Goal: Task Accomplishment & Management: Manage account settings

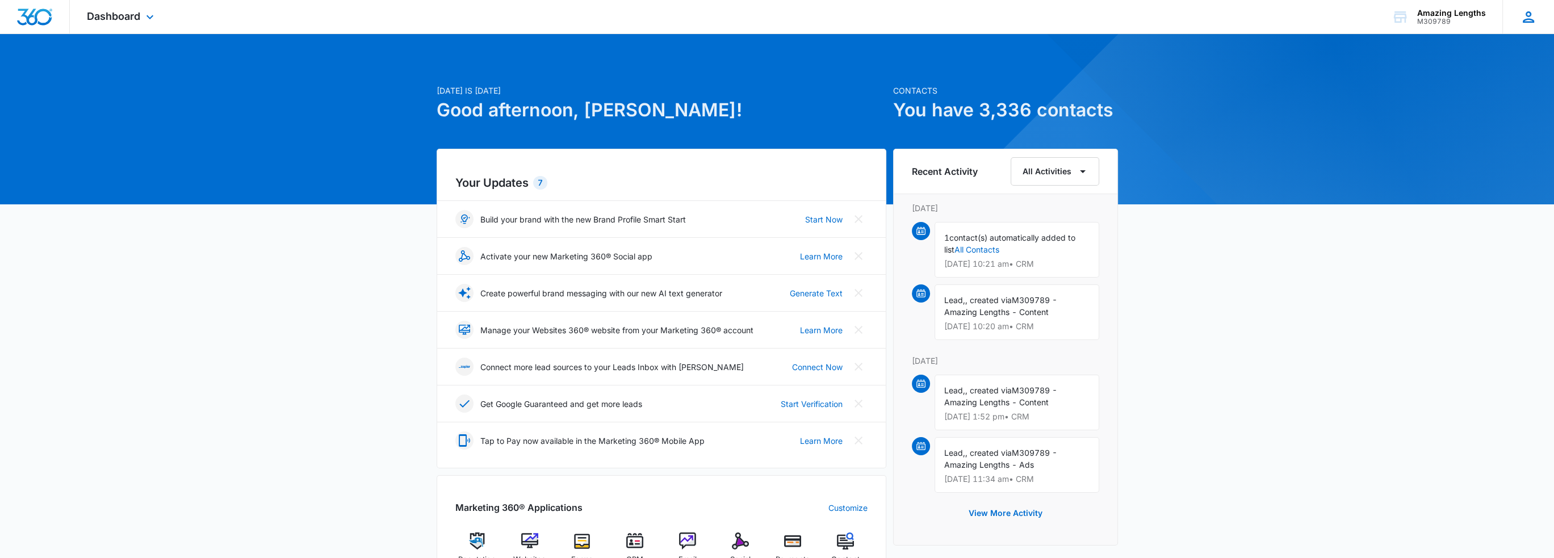
click at [1522, 18] on icon at bounding box center [1528, 17] width 17 height 17
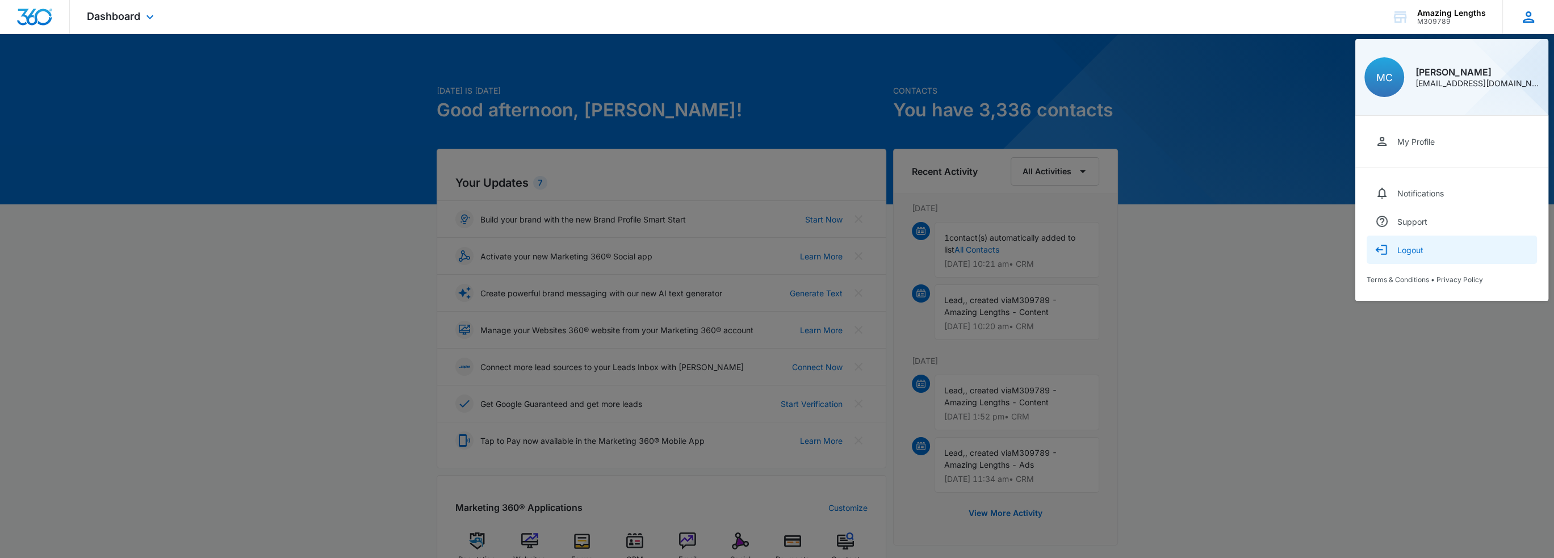
click at [1411, 248] on div "Logout" at bounding box center [1410, 250] width 26 height 10
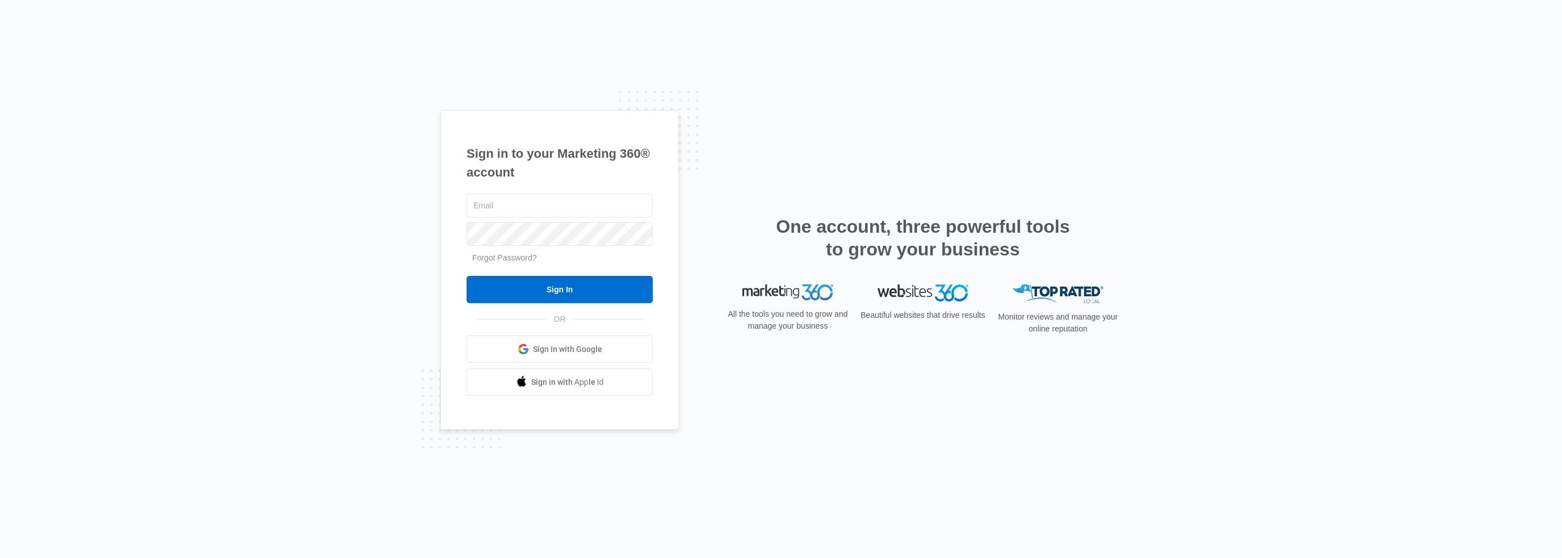
type input "mcrumbaugh@ajicorporate.com"
click at [443, 232] on div "Sign in to your Marketing 360® account mcrumbaugh@ajicorporate.com Forgot Passw…" at bounding box center [559, 270] width 238 height 320
click at [422, 234] on div "Sign in to your Marketing 360® account mcrumbaugh@ajicorporate.com Forgot Passw…" at bounding box center [781, 279] width 1562 height 558
click at [577, 290] on input "Sign In" at bounding box center [560, 289] width 186 height 27
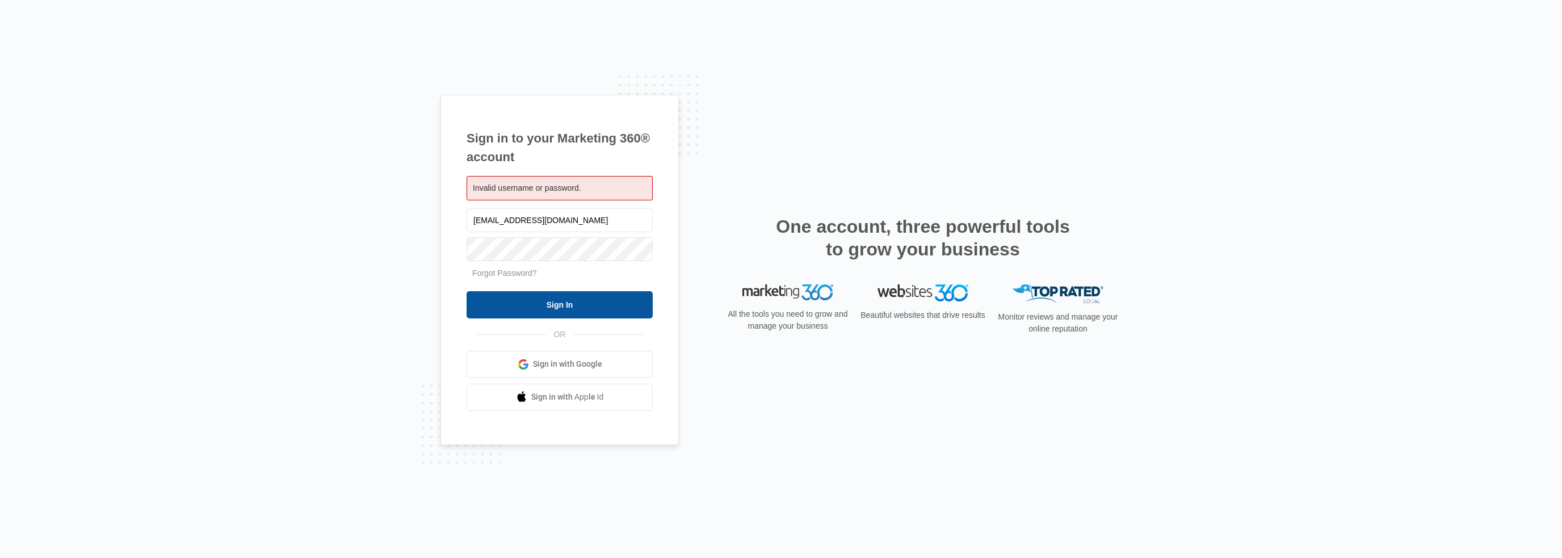
click at [500, 304] on input "Sign In" at bounding box center [560, 304] width 186 height 27
click at [507, 274] on link "Forgot Password?" at bounding box center [504, 272] width 65 height 9
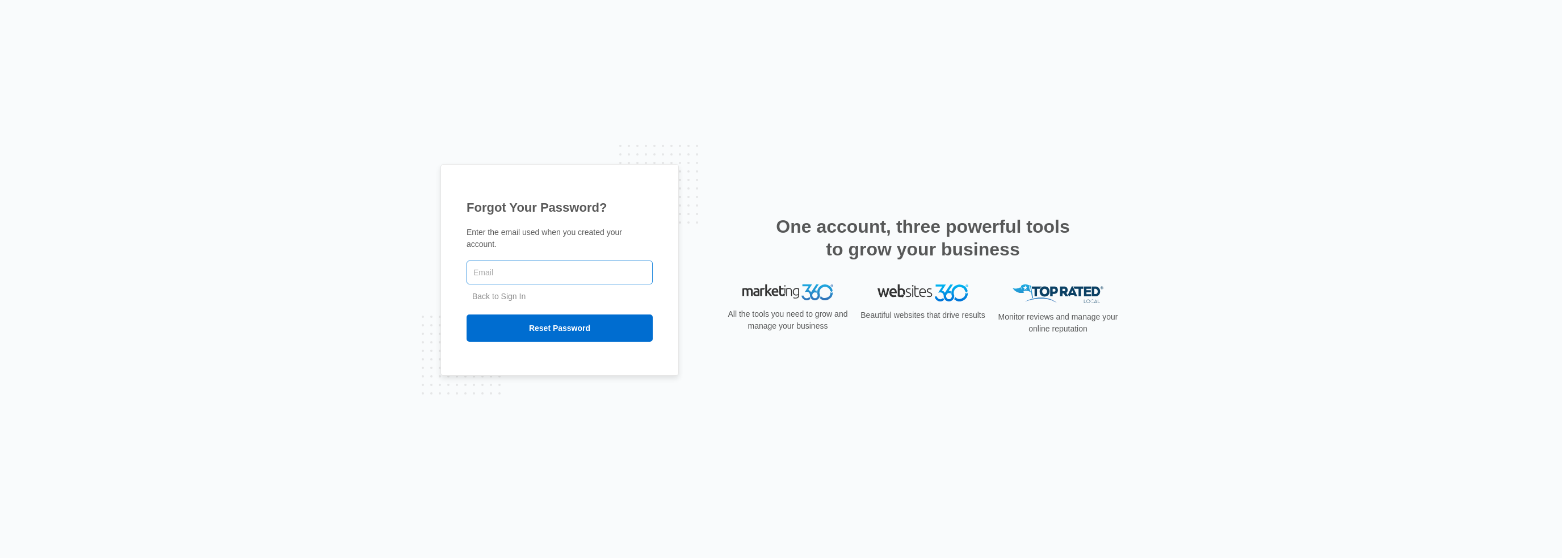
click at [510, 270] on input "text" at bounding box center [560, 273] width 186 height 24
type input "m"
type input "Amazing1871$"
click at [467, 314] on input "Reset Password" at bounding box center [560, 327] width 186 height 27
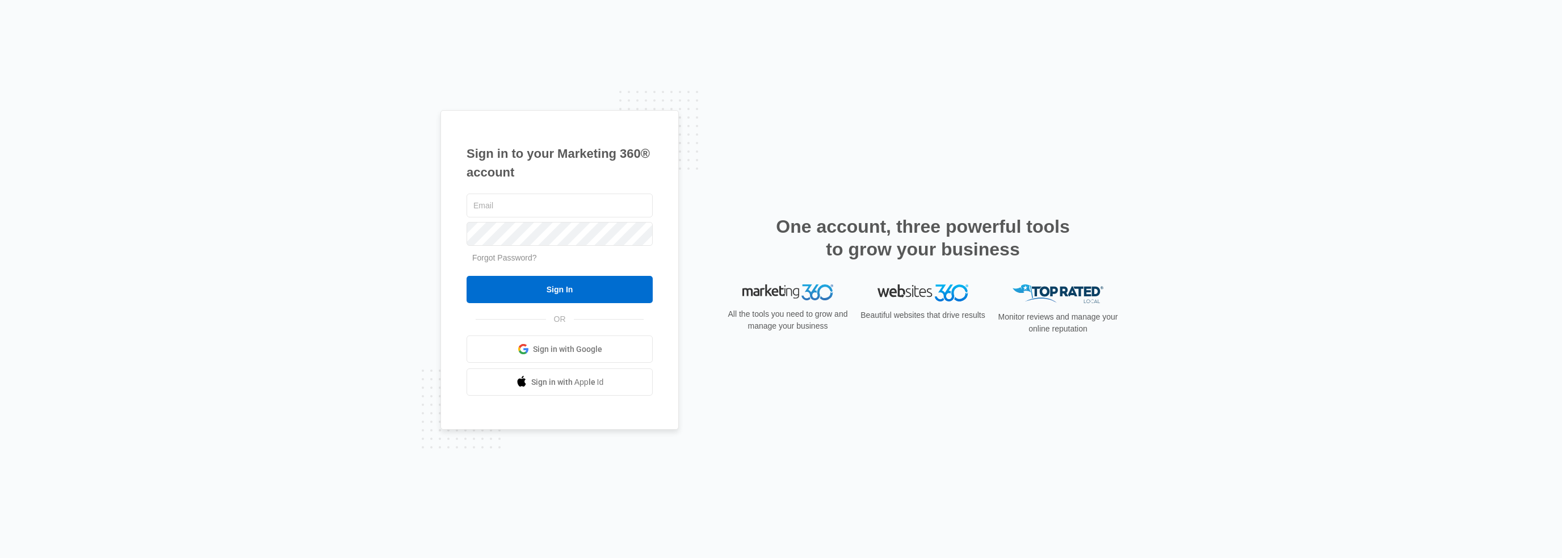
type input "[EMAIL_ADDRESS][DOMAIN_NAME]"
click at [464, 242] on div "Sign in to your Marketing 360® account mcrumbaugh@ajicorporate.com Forgot Passw…" at bounding box center [559, 270] width 238 height 320
click at [467, 276] on input "Sign In" at bounding box center [560, 289] width 186 height 27
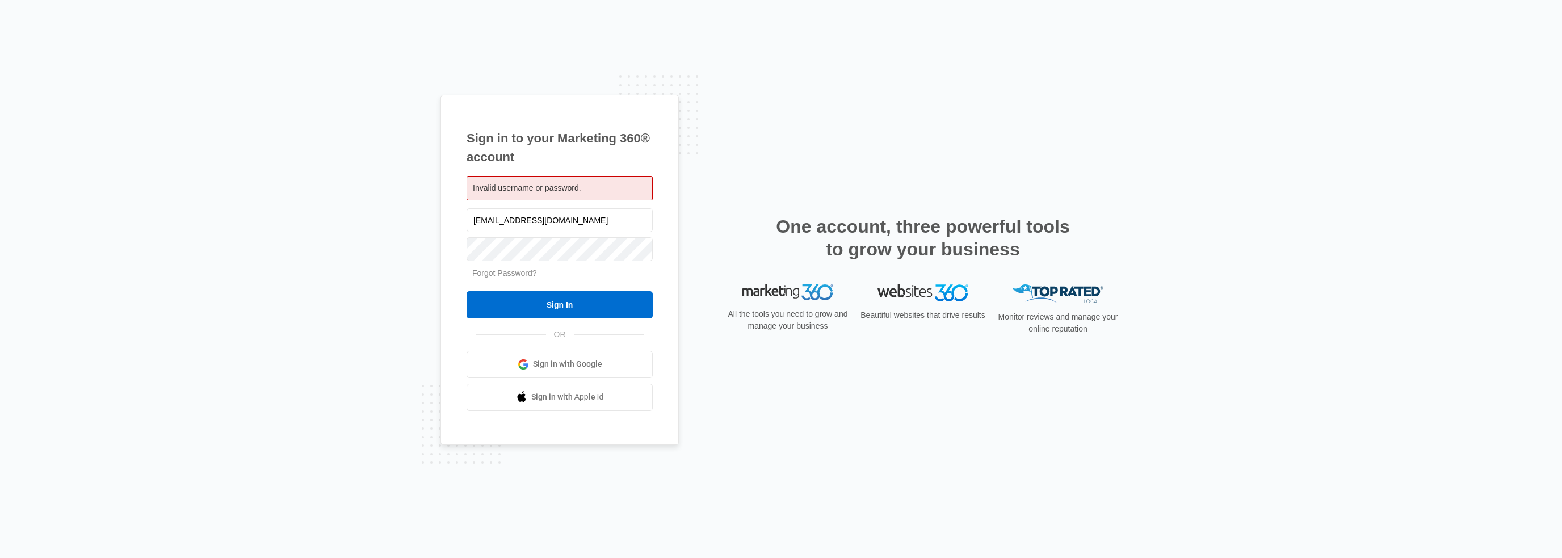
click at [510, 272] on link "Forgot Password?" at bounding box center [504, 272] width 65 height 9
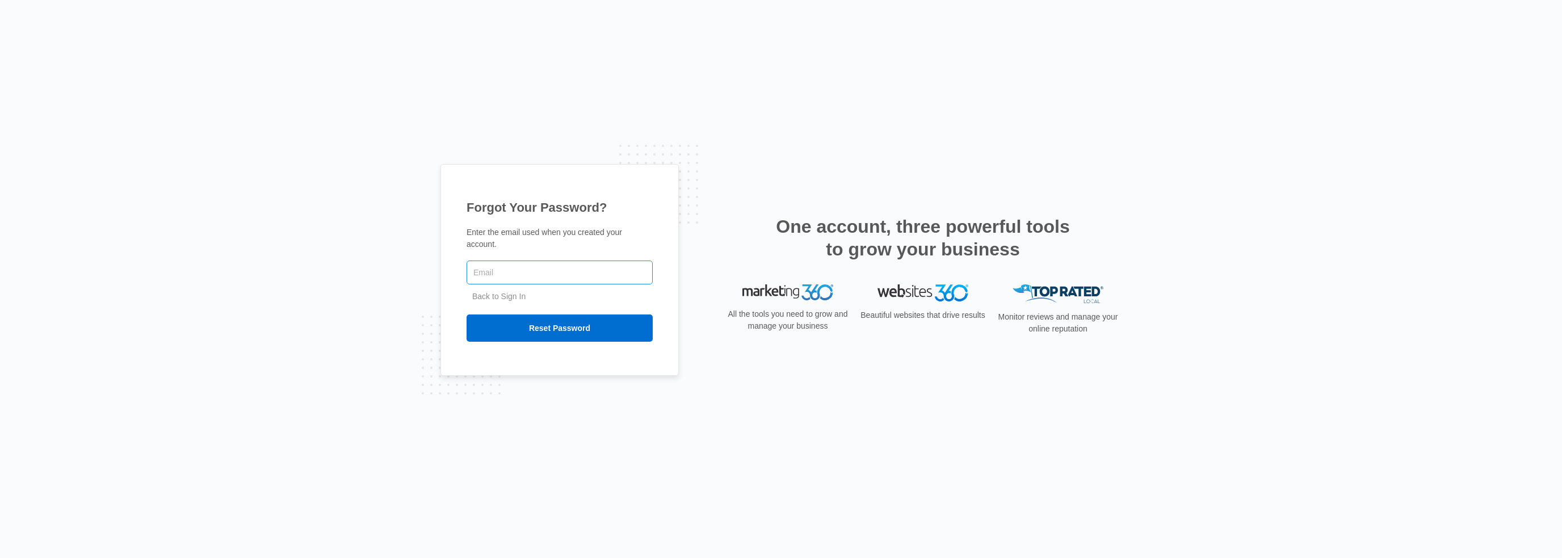
click at [511, 271] on input "text" at bounding box center [560, 273] width 186 height 24
type input "[EMAIL_ADDRESS][DOMAIN_NAME]"
click at [518, 320] on input "Reset Password" at bounding box center [560, 327] width 186 height 27
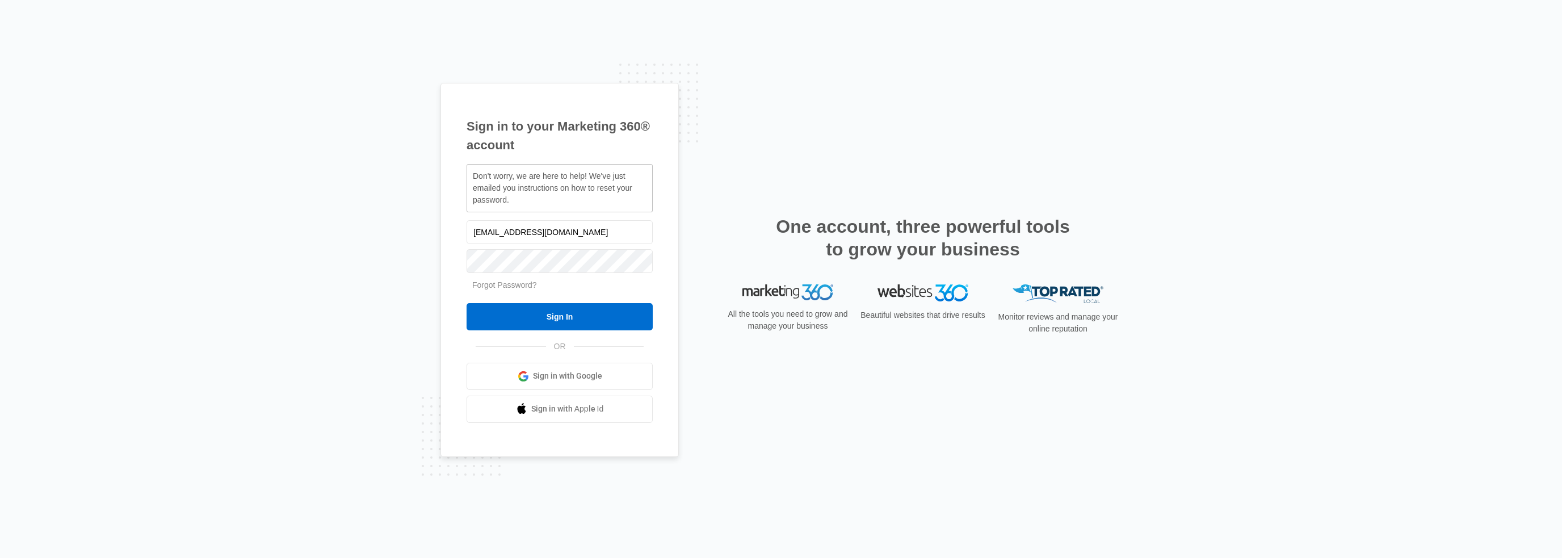
click at [397, 264] on div "Sign in to your Marketing 360® account Don't worry, we are here to help! We've …" at bounding box center [781, 279] width 1562 height 558
click at [554, 315] on input "Sign In" at bounding box center [560, 316] width 186 height 27
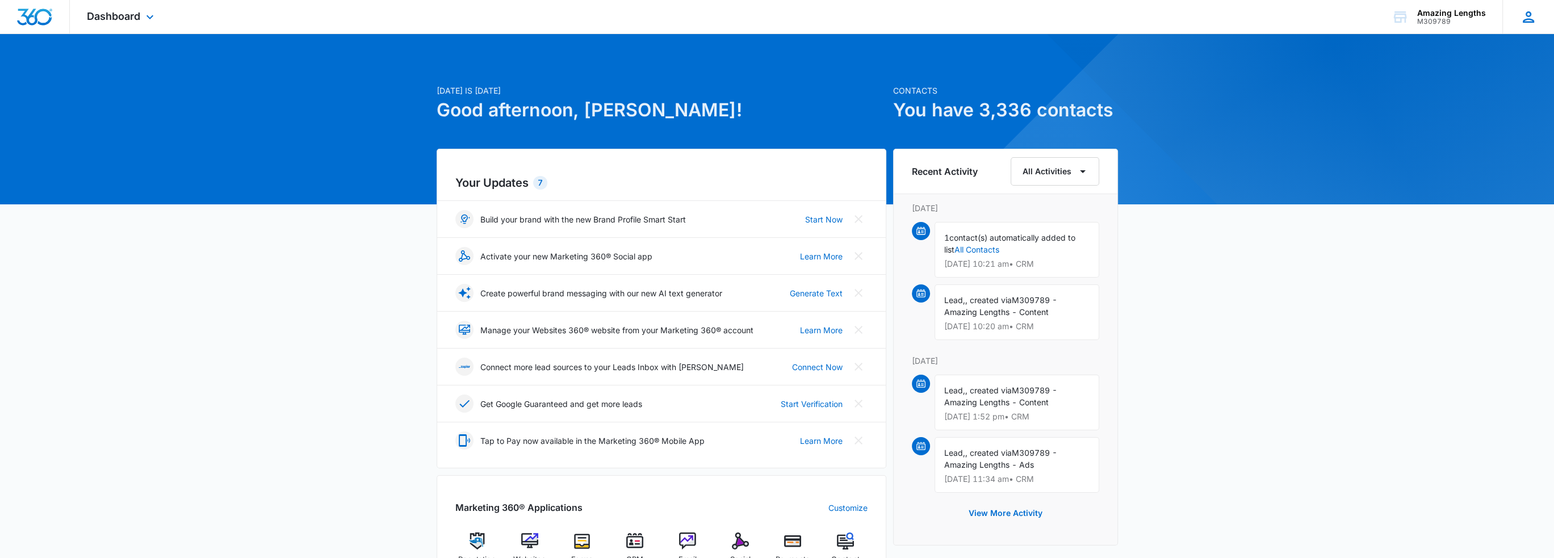
click at [1523, 10] on icon at bounding box center [1528, 17] width 17 height 17
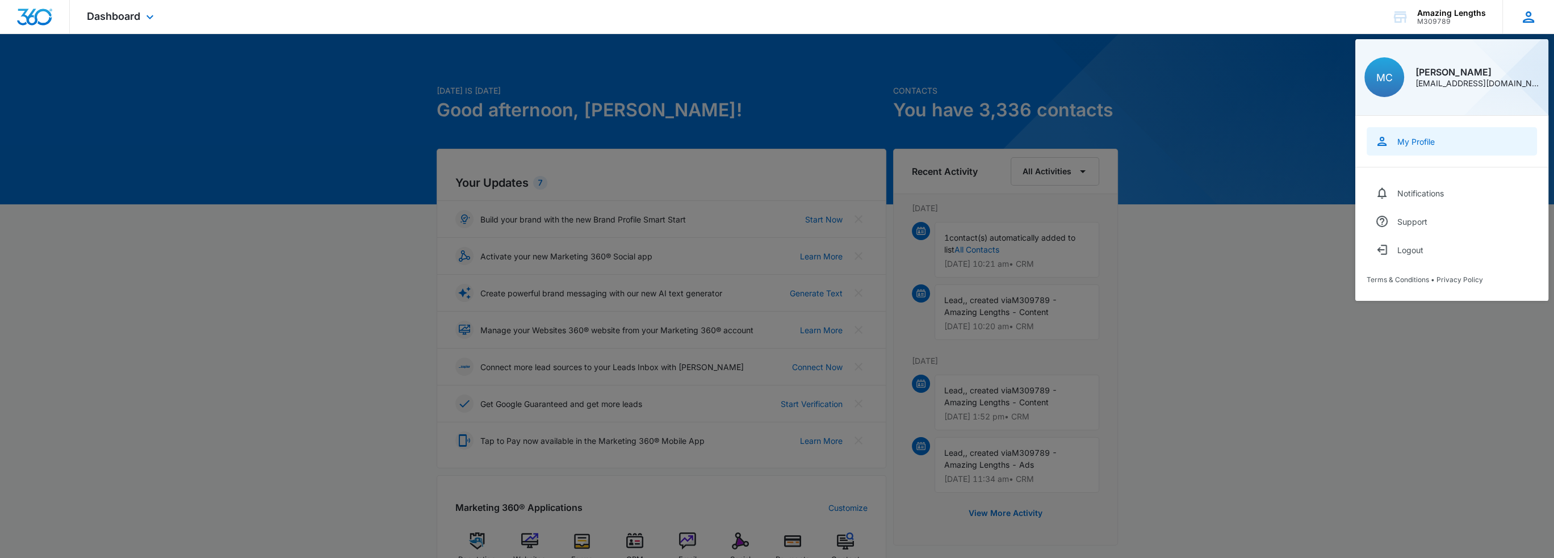
click at [1415, 153] on link "My Profile" at bounding box center [1451, 141] width 170 height 28
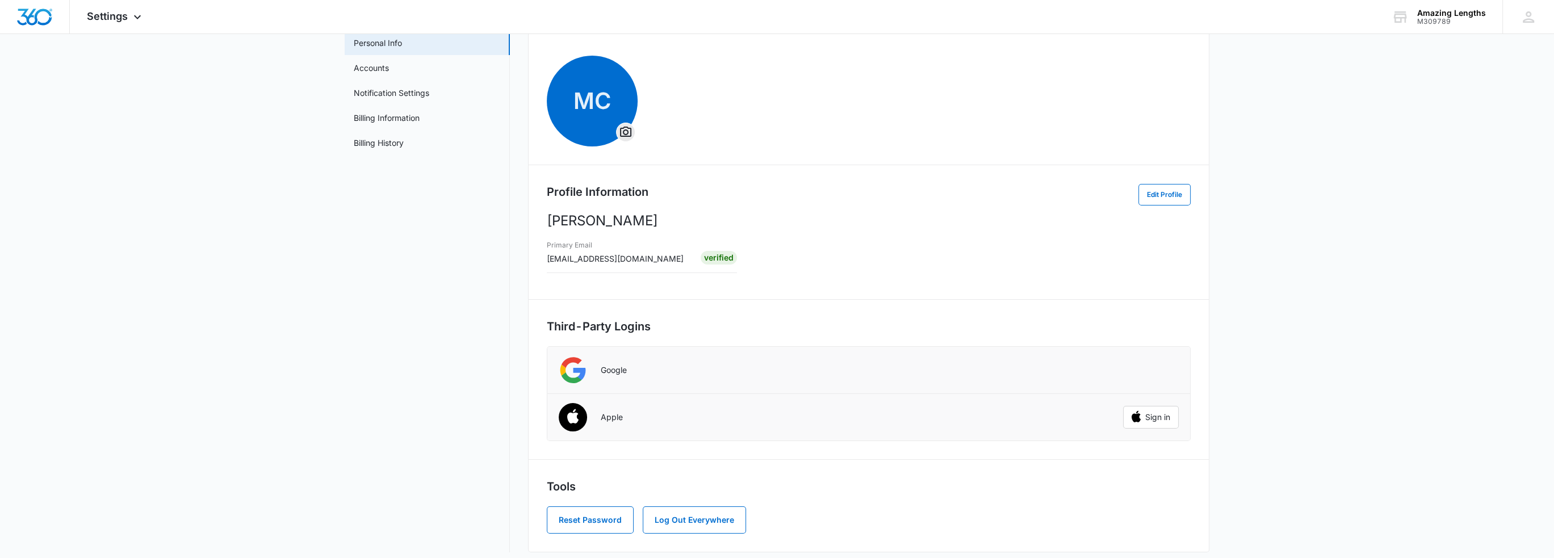
scroll to position [73, 0]
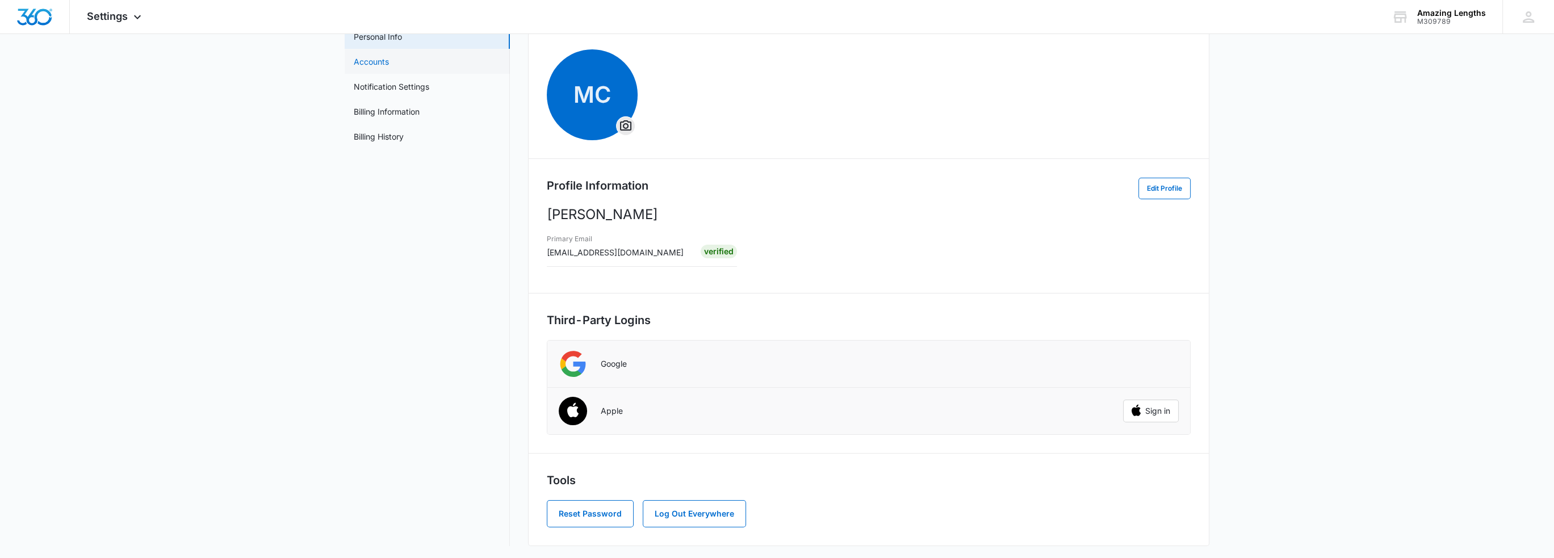
click at [381, 63] on link "Accounts" at bounding box center [371, 62] width 35 height 12
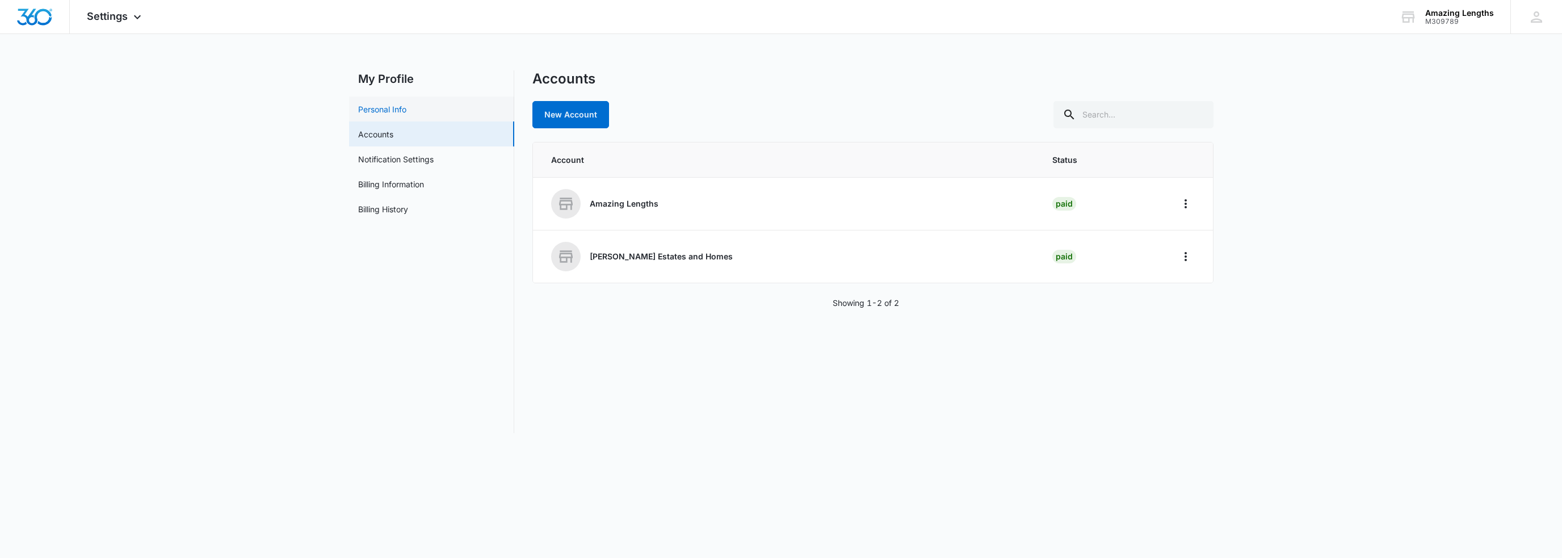
click at [405, 112] on link "Personal Info" at bounding box center [382, 109] width 48 height 12
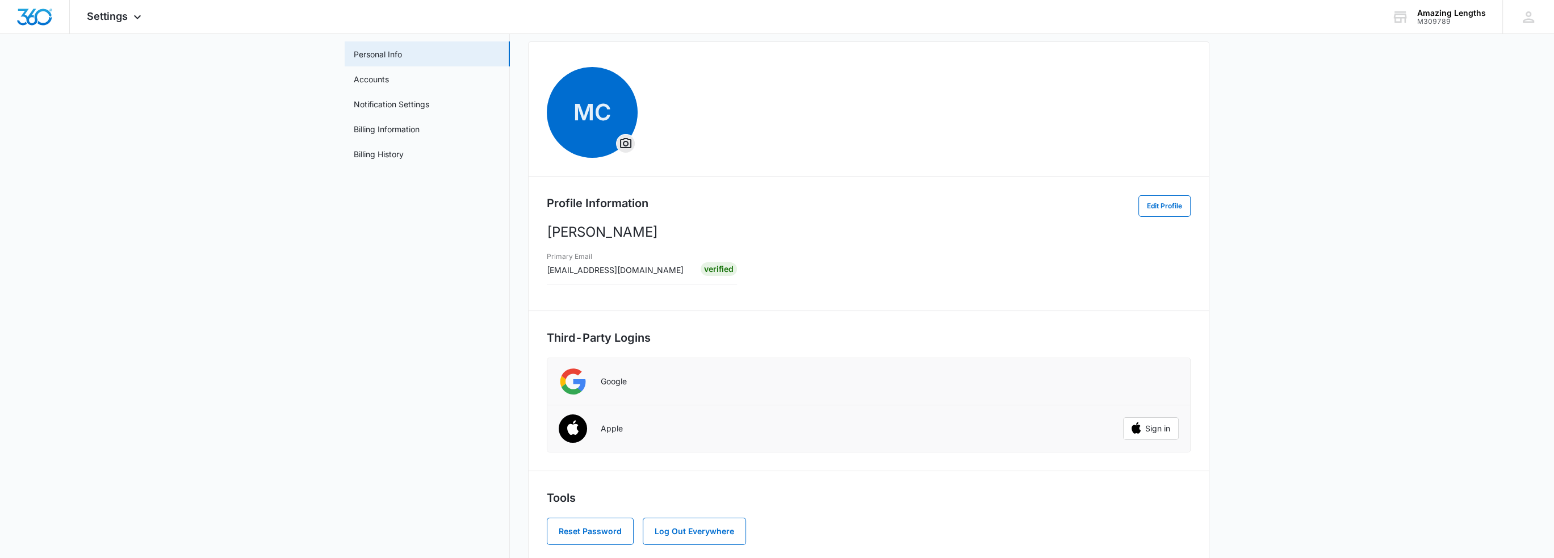
scroll to position [73, 0]
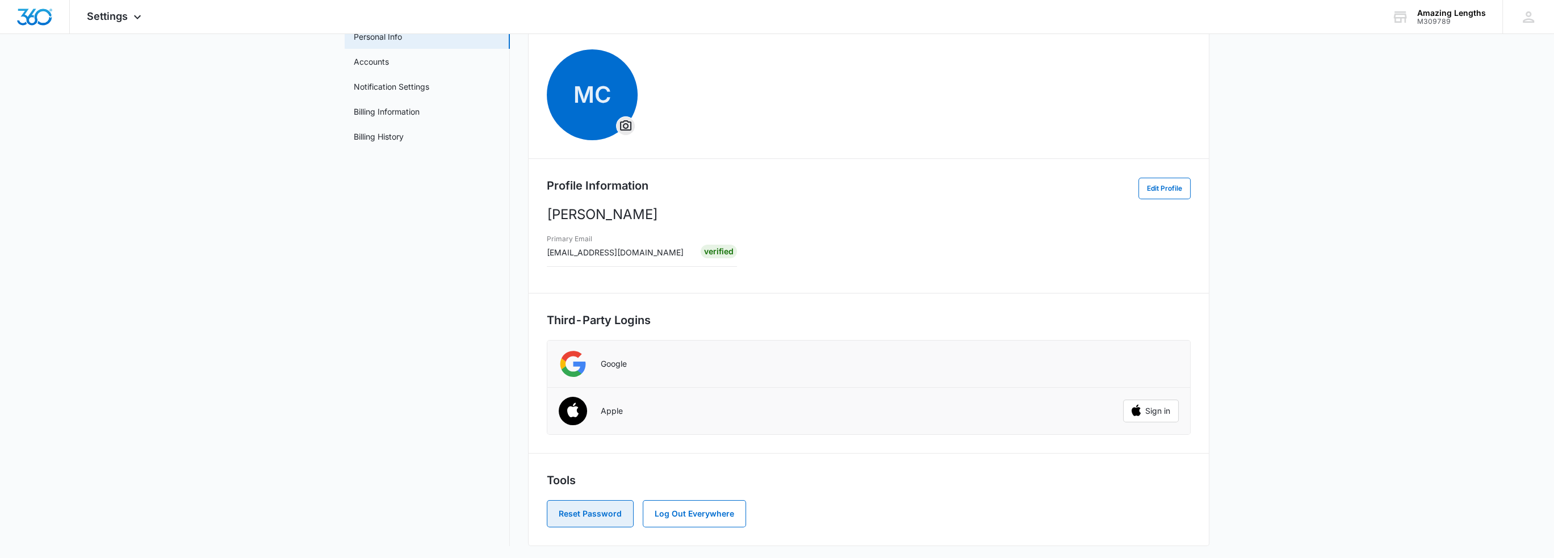
click at [605, 509] on button "Reset Password" at bounding box center [590, 513] width 87 height 27
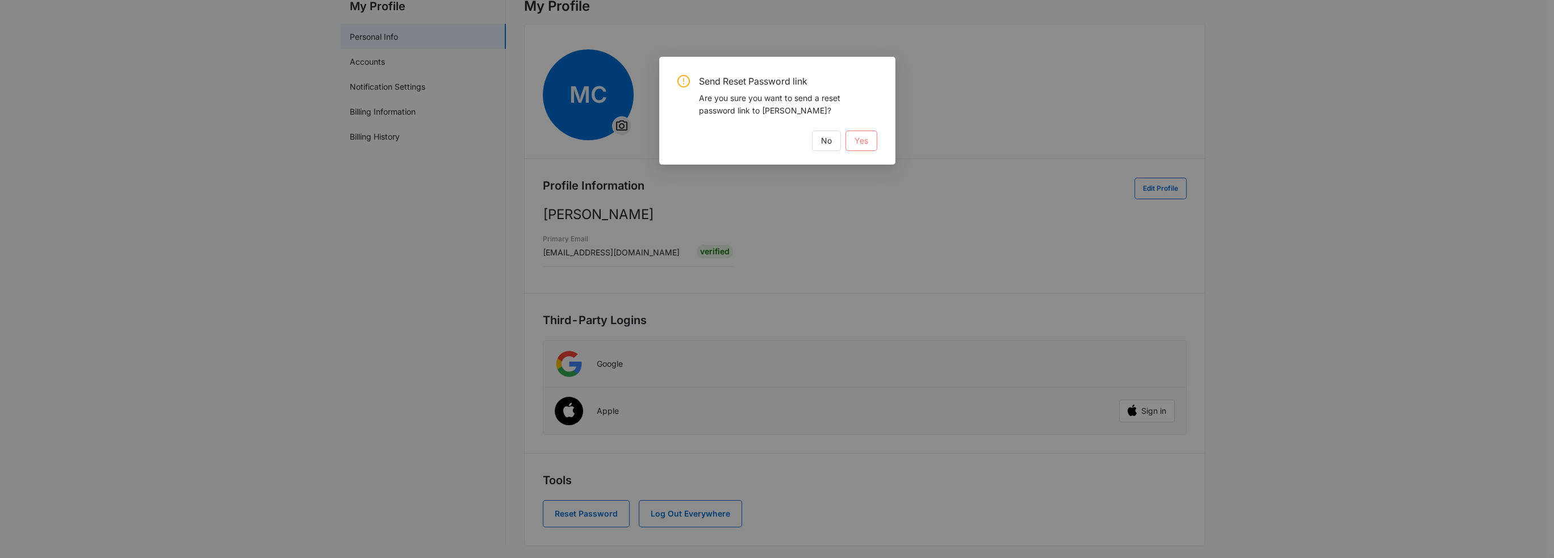
click at [865, 136] on span "Yes" at bounding box center [861, 141] width 14 height 12
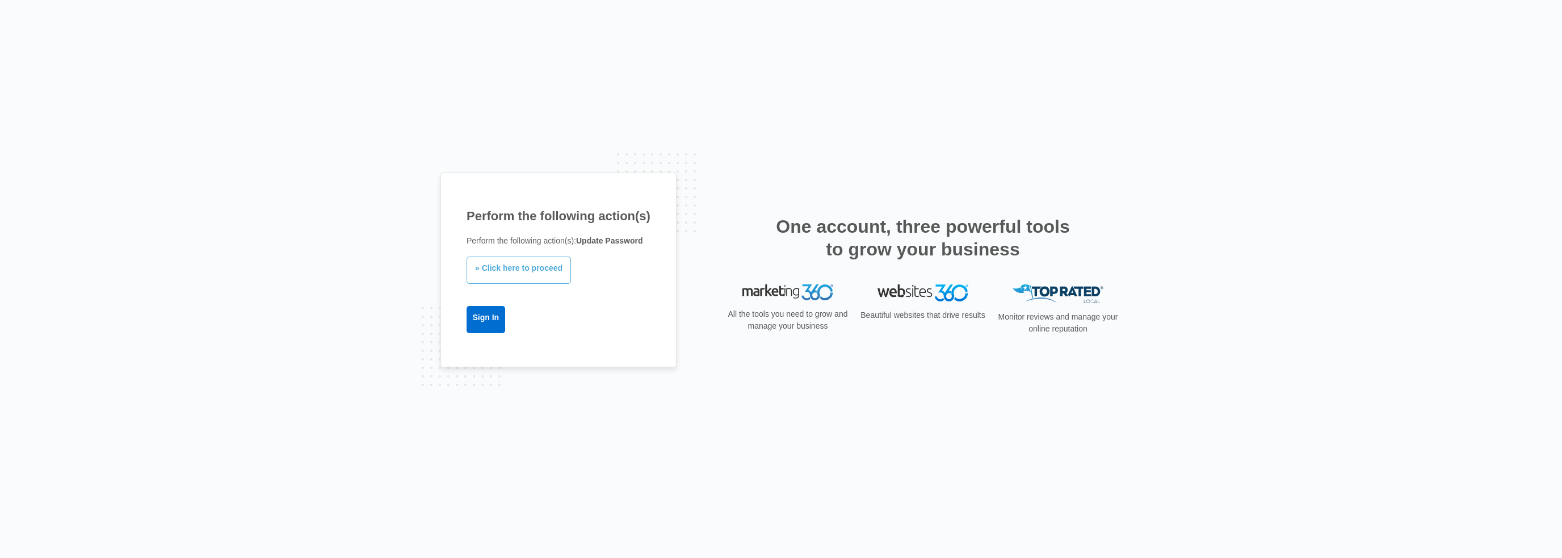
click at [517, 267] on link "» Click here to proceed" at bounding box center [519, 270] width 104 height 27
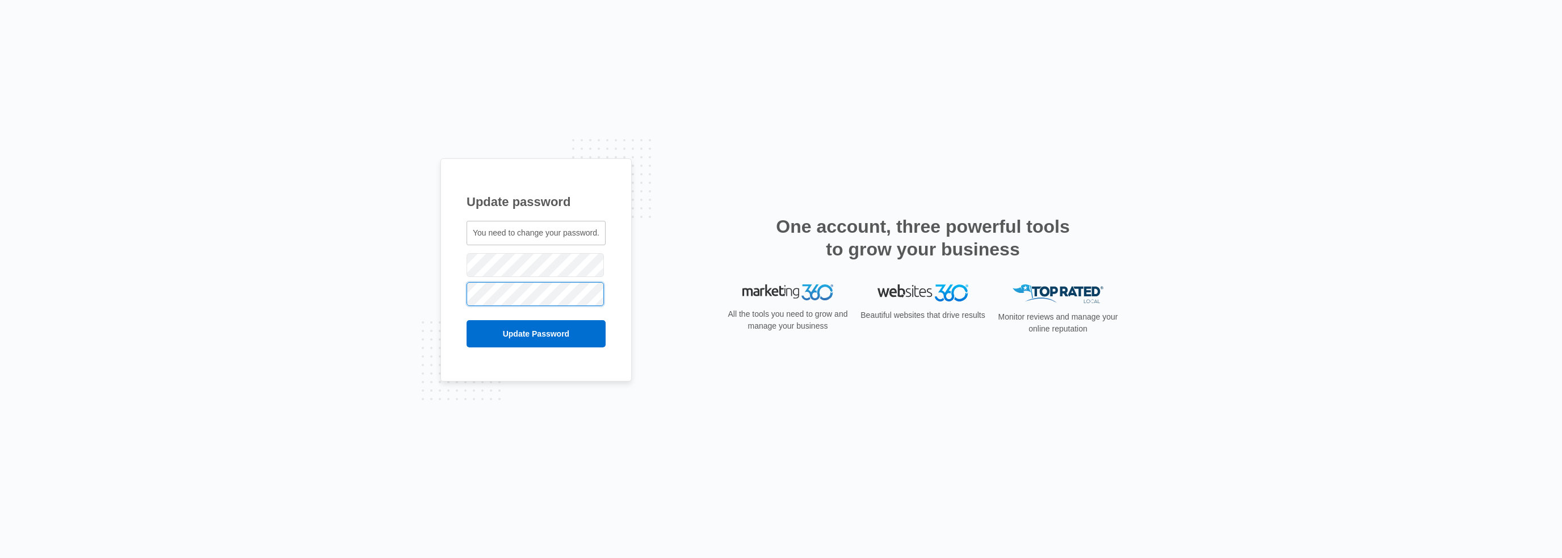
click at [467, 320] on input "Update Password" at bounding box center [536, 333] width 139 height 27
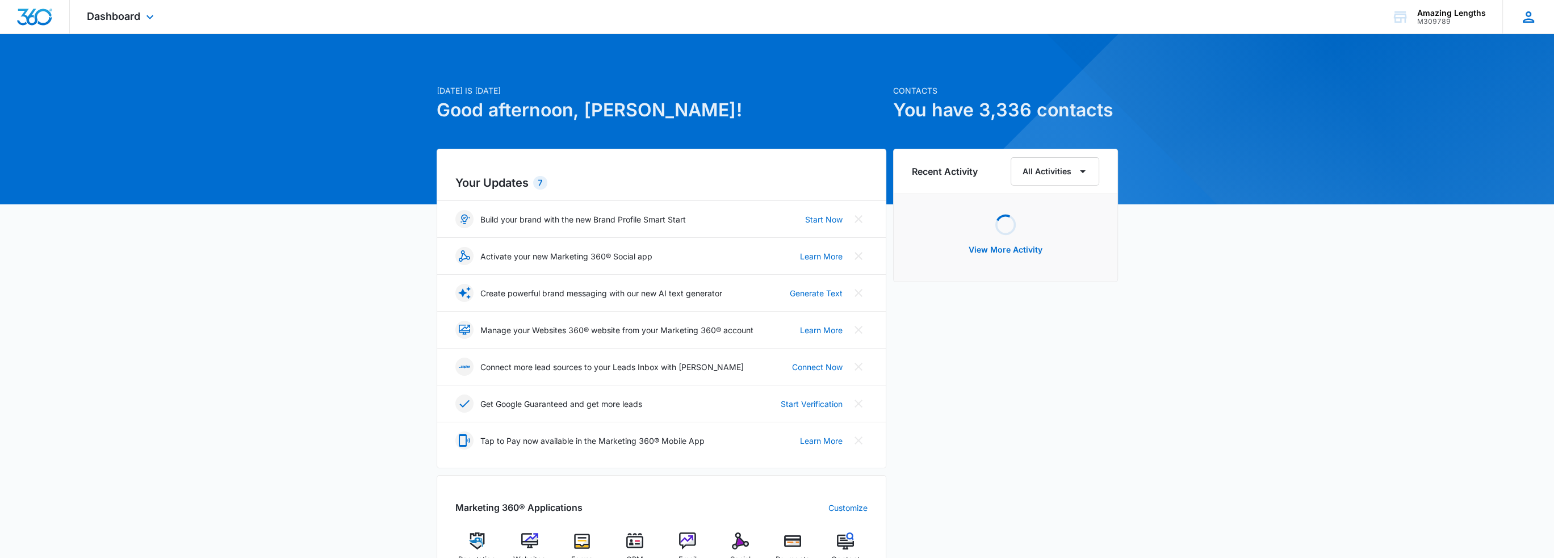
click at [1522, 12] on icon at bounding box center [1528, 17] width 17 height 17
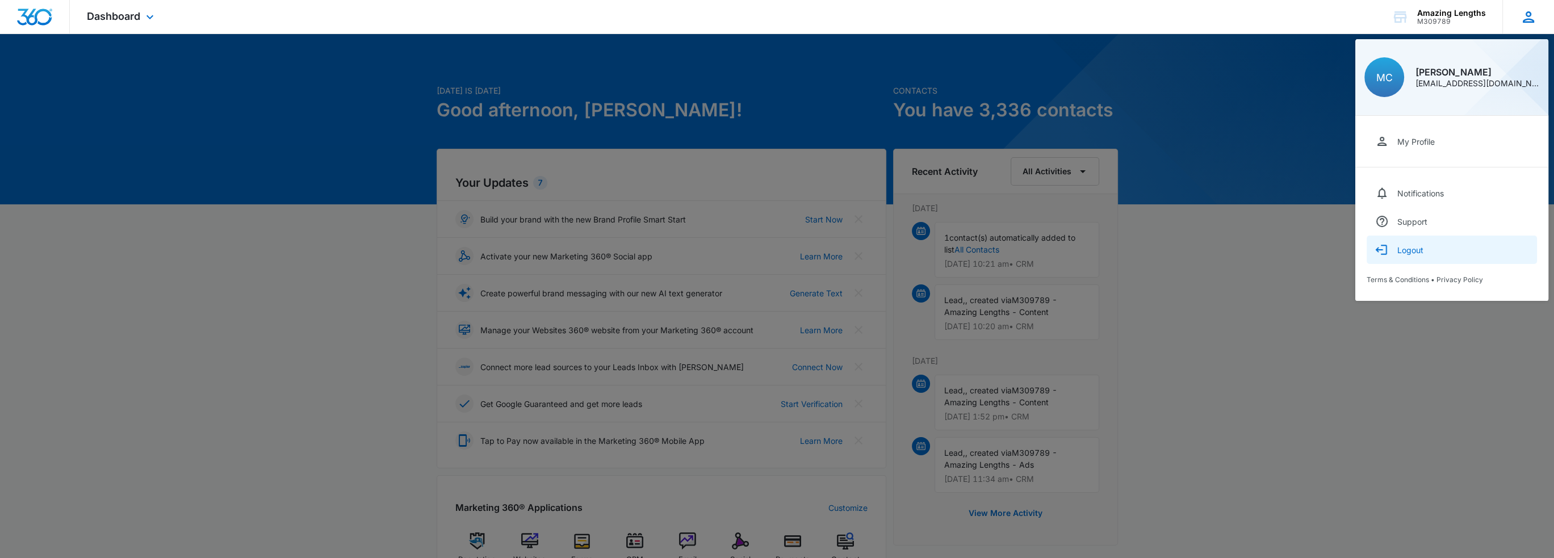
click at [1408, 254] on button "Logout" at bounding box center [1451, 250] width 170 height 28
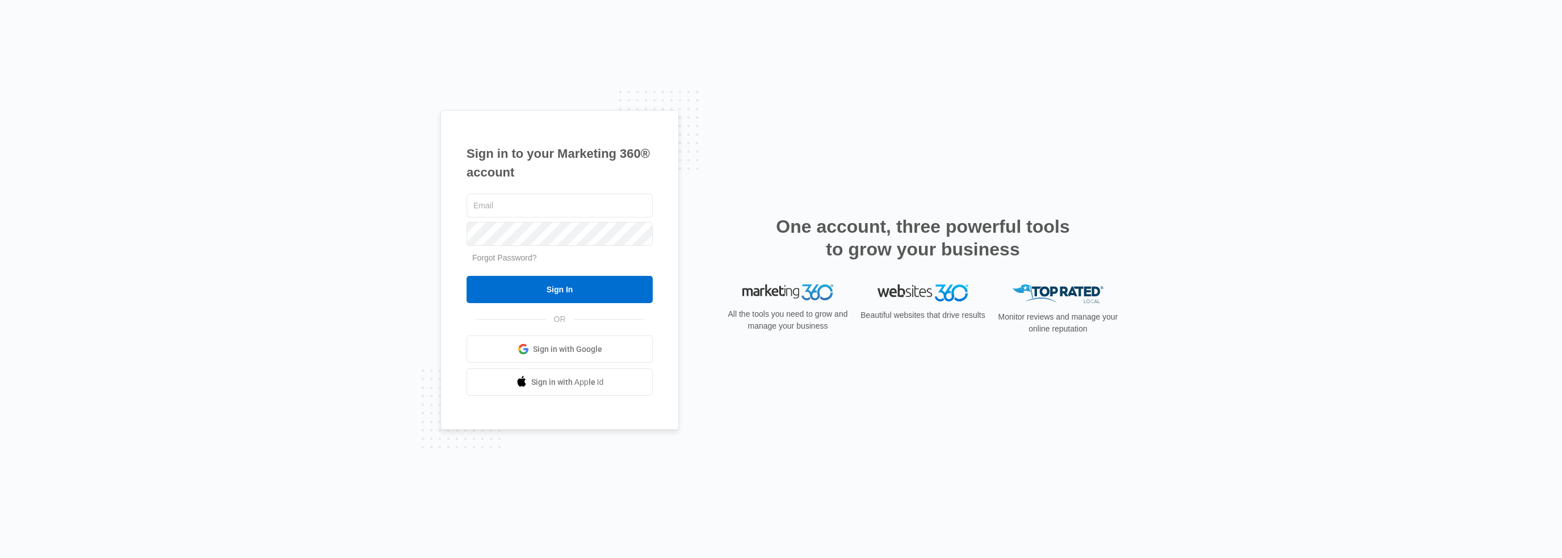
type input "mcrumbaugh@ajicorporate.com"
click at [459, 232] on div "Sign in to your Marketing 360® account mcrumbaugh@ajicorporate.com Forgot Passw…" at bounding box center [559, 270] width 238 height 320
click at [467, 276] on input "Sign In" at bounding box center [560, 289] width 186 height 27
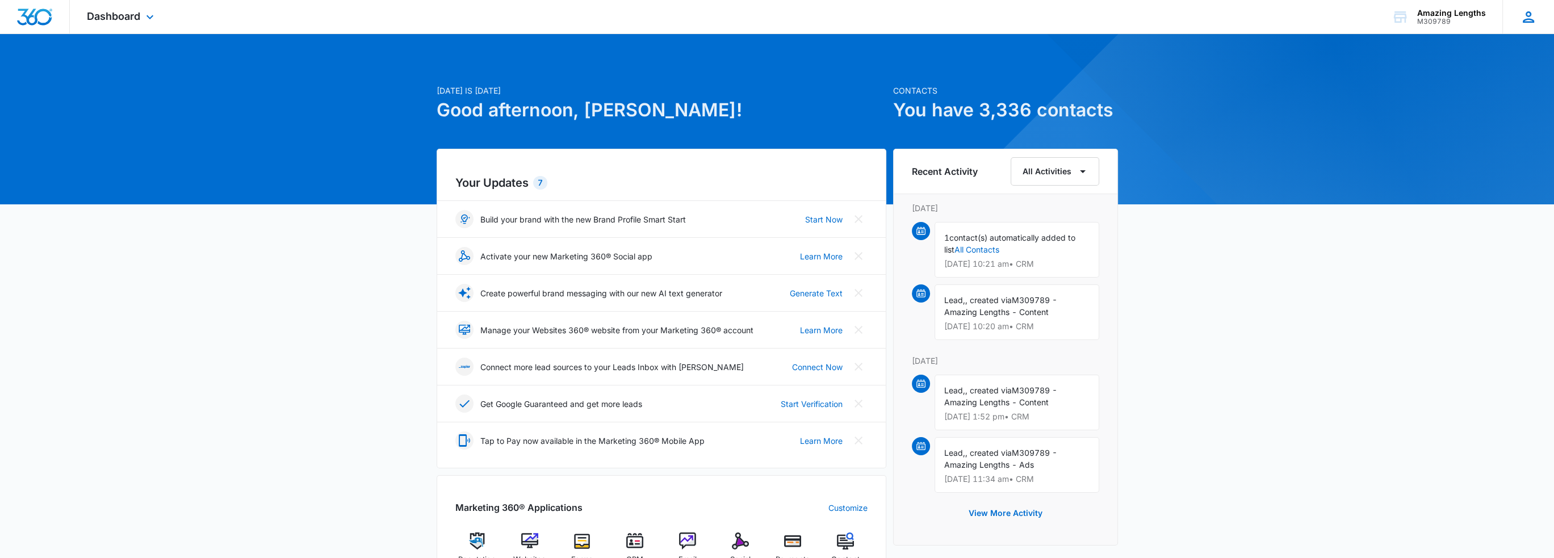
click at [1535, 22] on icon at bounding box center [1528, 17] width 17 height 17
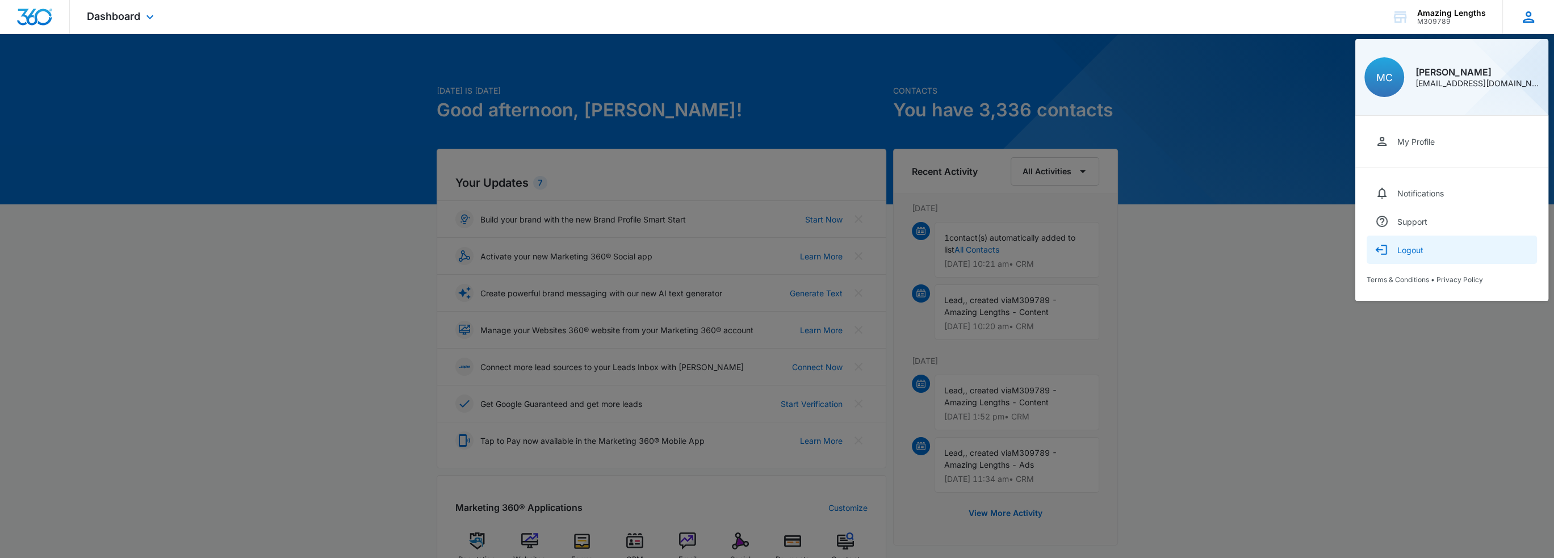
click at [1420, 250] on div "Logout" at bounding box center [1410, 250] width 26 height 10
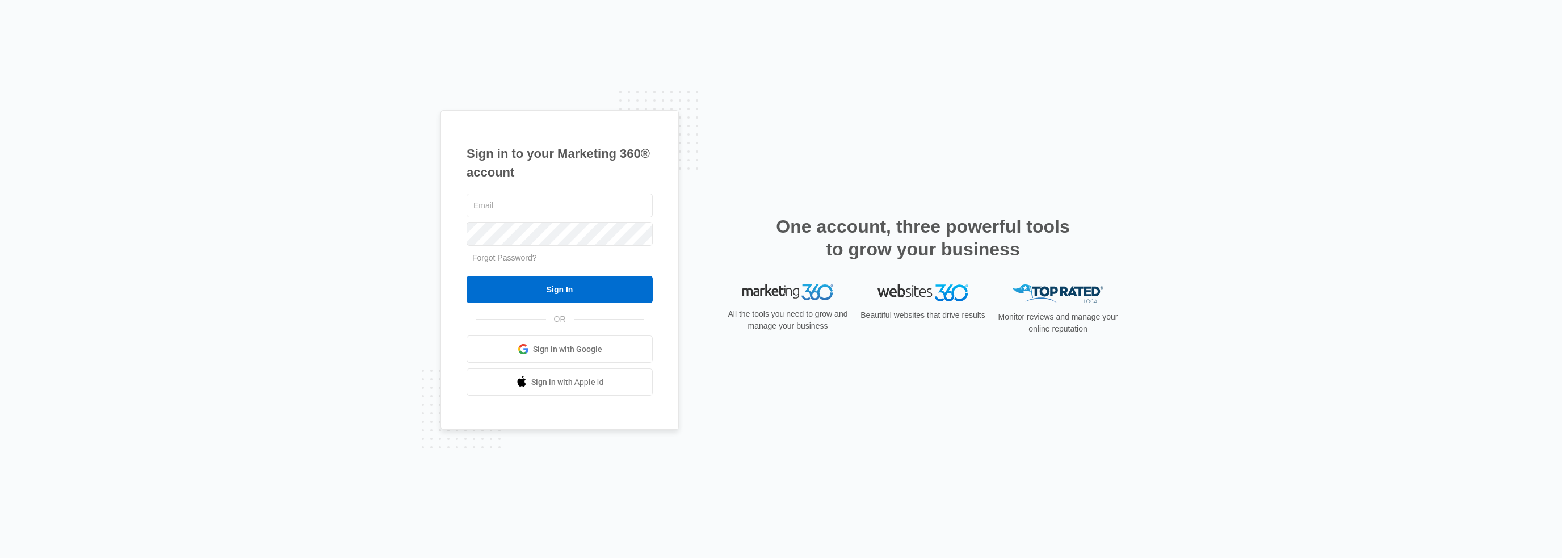
type input "[EMAIL_ADDRESS][DOMAIN_NAME]"
click at [500, 299] on input "Sign In" at bounding box center [560, 289] width 186 height 27
type input "[EMAIL_ADDRESS][DOMAIN_NAME]"
click at [418, 247] on div "Sign in to your Marketing 360® account [EMAIL_ADDRESS][DOMAIN_NAME] Forgot Pass…" at bounding box center [781, 279] width 1562 height 558
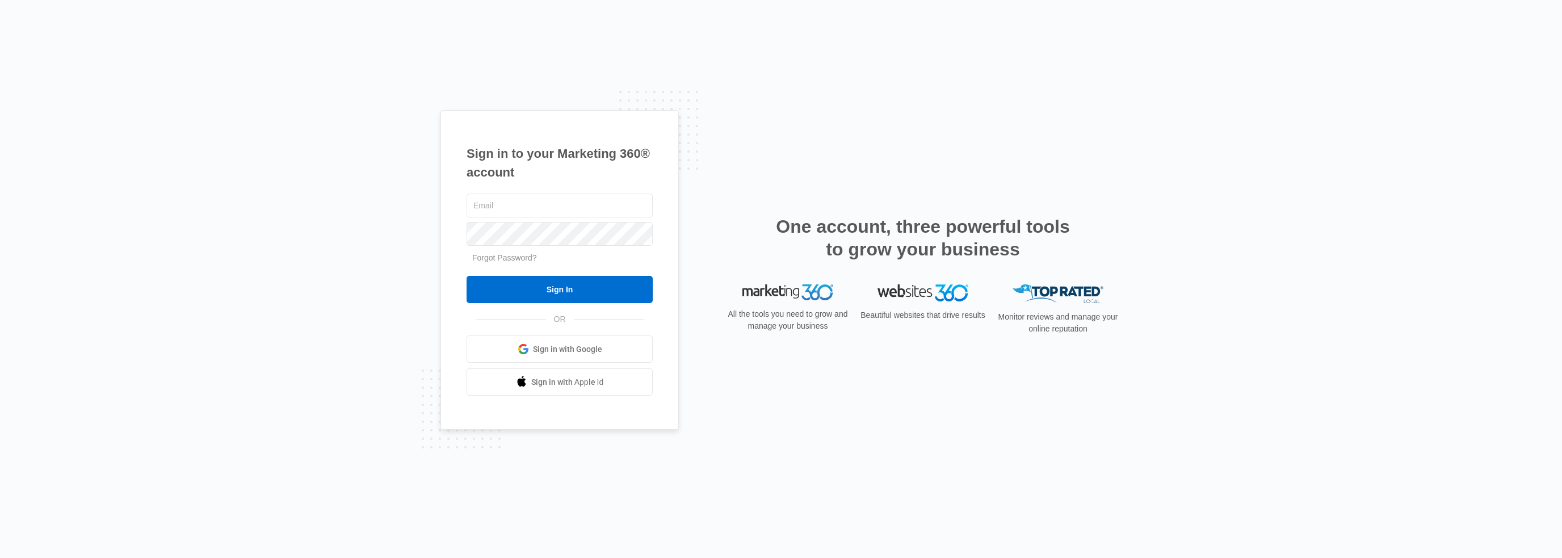
type input "[EMAIL_ADDRESS][DOMAIN_NAME]"
click at [769, 238] on div "One account, three powerful tools to grow your business" at bounding box center [922, 249] width 397 height 69
click at [597, 207] on input "[EMAIL_ADDRESS][DOMAIN_NAME]" at bounding box center [560, 206] width 186 height 24
click at [715, 181] on div "Sign in to your Marketing 360® account [EMAIL_ADDRESS][DOMAIN_NAME] Forgot Pass…" at bounding box center [780, 279] width 681 height 338
